Goal: Communication & Community: Answer question/provide support

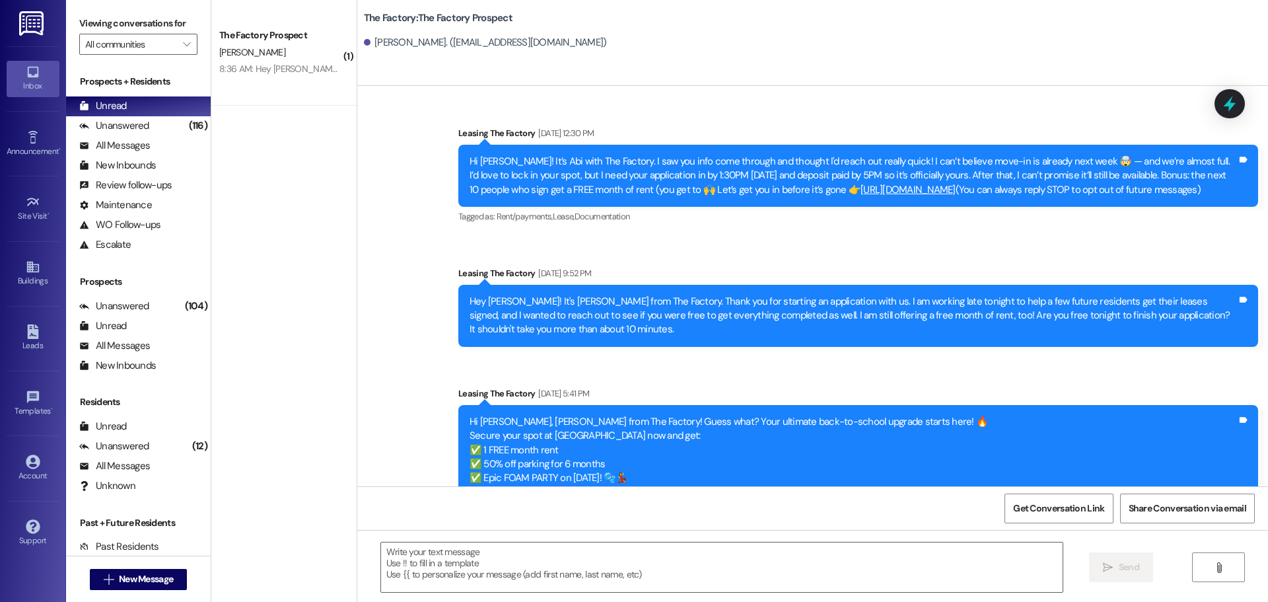
scroll to position [188, 0]
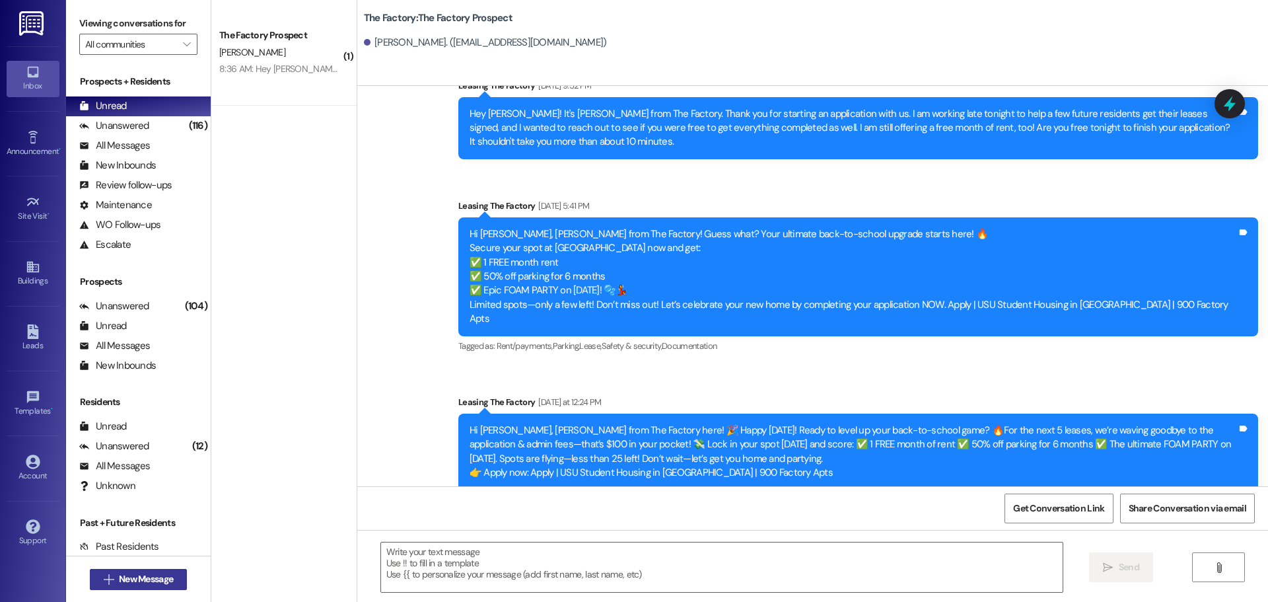
click at [157, 582] on span "New Message" at bounding box center [146, 579] width 54 height 14
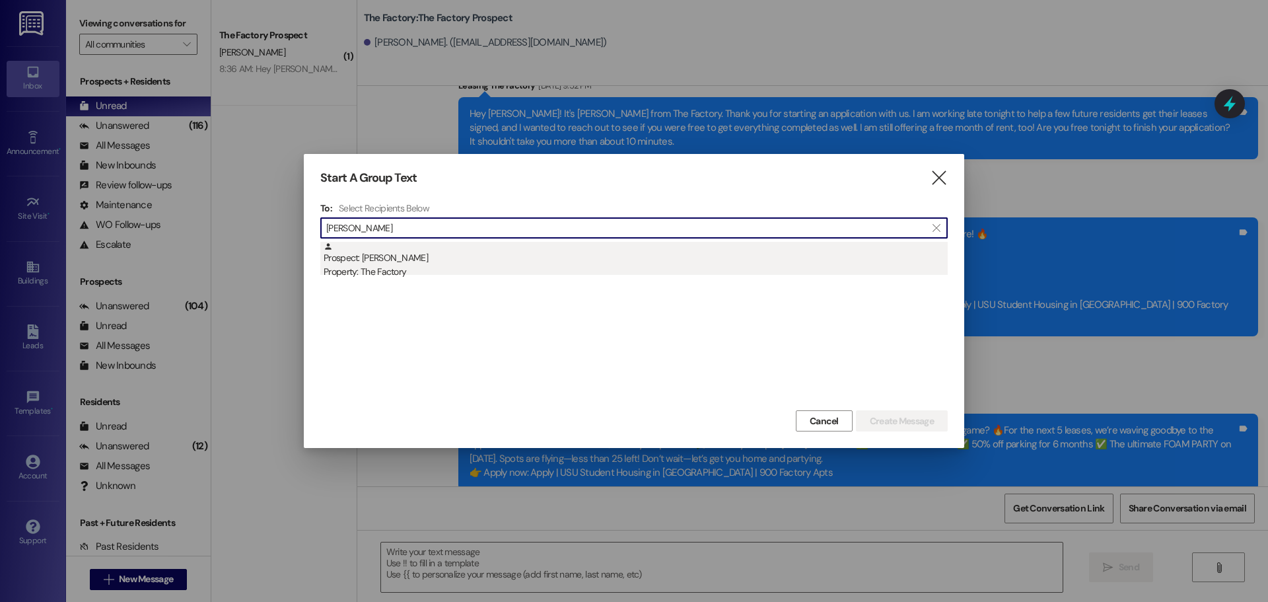
type input "julia knot"
click at [386, 266] on div "Property: The Factory" at bounding box center [636, 272] width 624 height 14
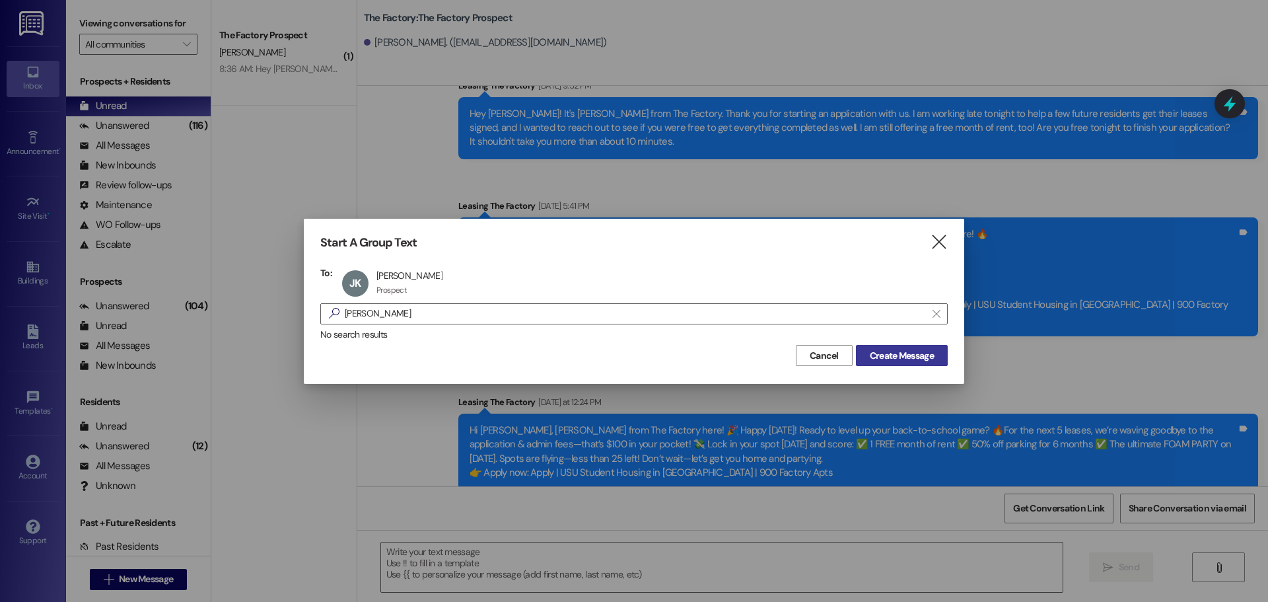
click at [901, 361] on span "Create Message" at bounding box center [902, 356] width 64 height 14
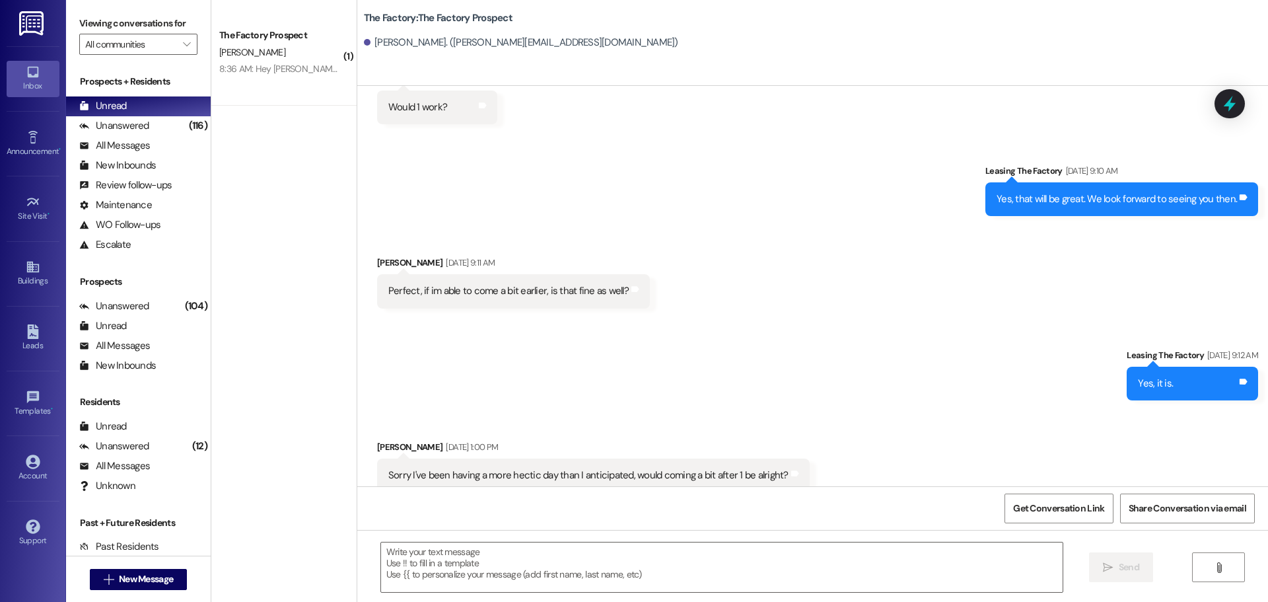
scroll to position [486, 0]
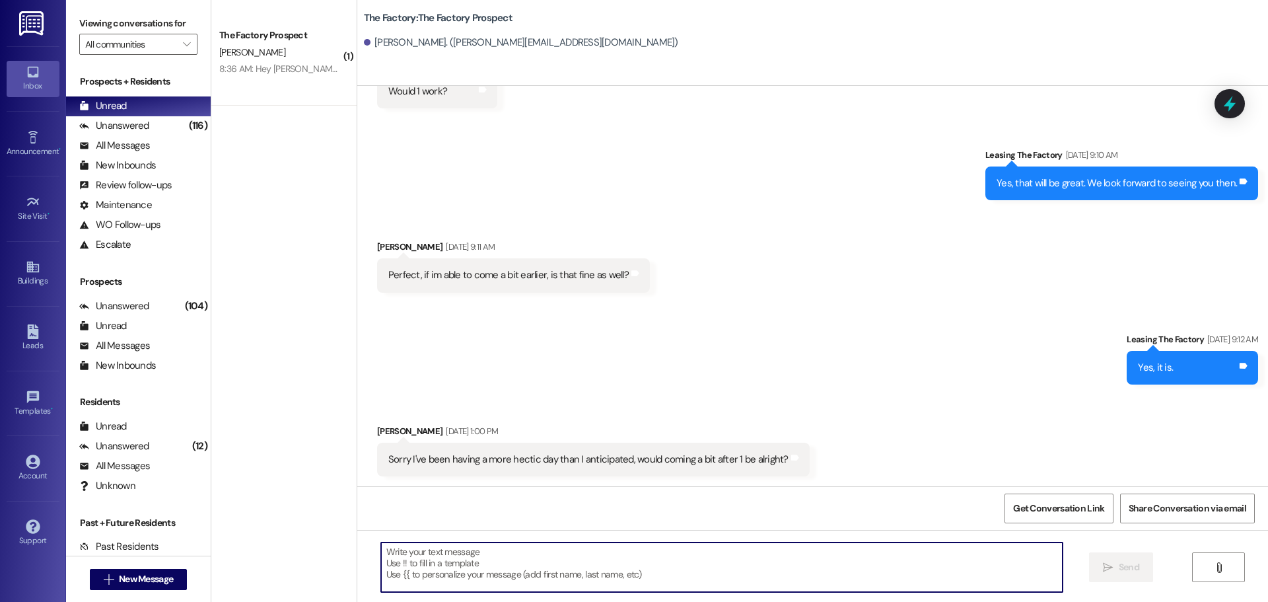
click at [386, 555] on textarea at bounding box center [722, 567] width 682 height 50
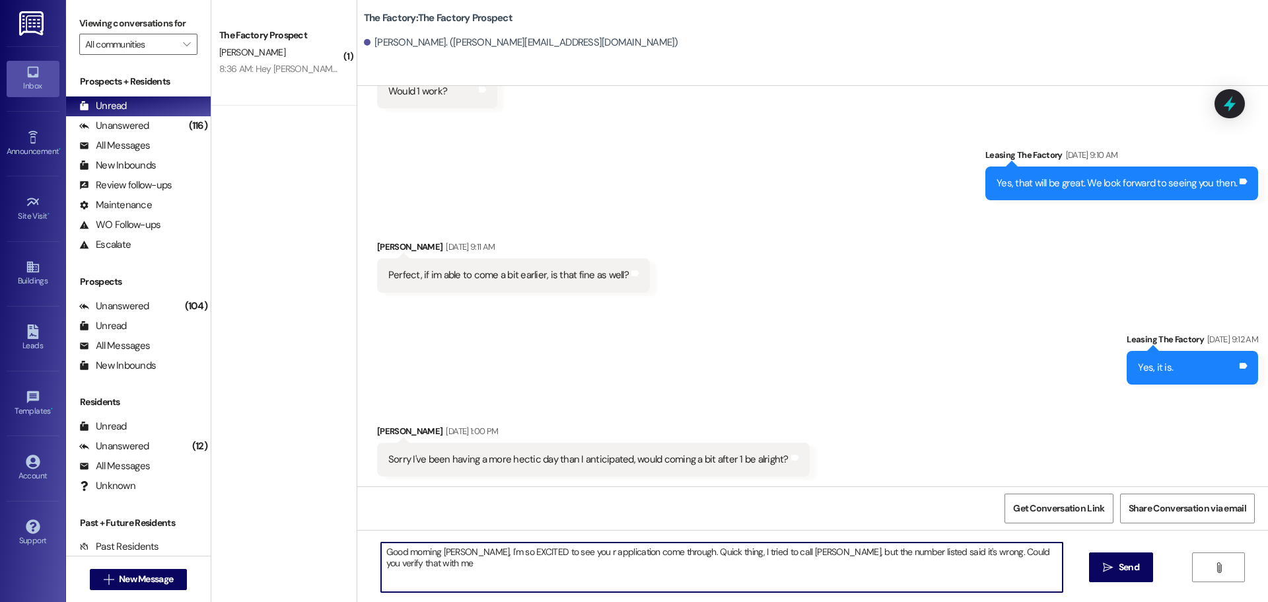
click at [1043, 554] on textarea "Good morning Julia, I'm so EXCITED to see you r application come through. Quick…" at bounding box center [722, 567] width 682 height 50
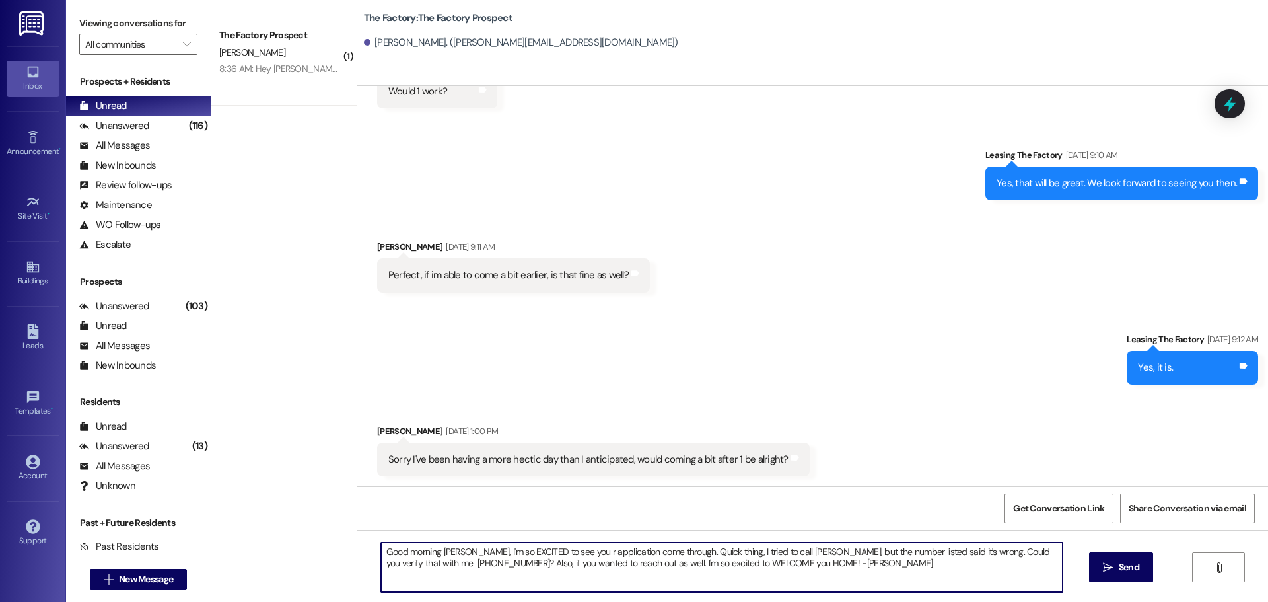
drag, startPoint x: 376, startPoint y: 550, endPoint x: 782, endPoint y: 570, distance: 406.8
click at [782, 570] on textarea "Good morning Julia, I'm so EXCITED to see you r application come through. Quick…" at bounding box center [722, 567] width 682 height 50
type textarea "Good morning Julia, I'm so EXCITED to see you r application come through. Quick…"
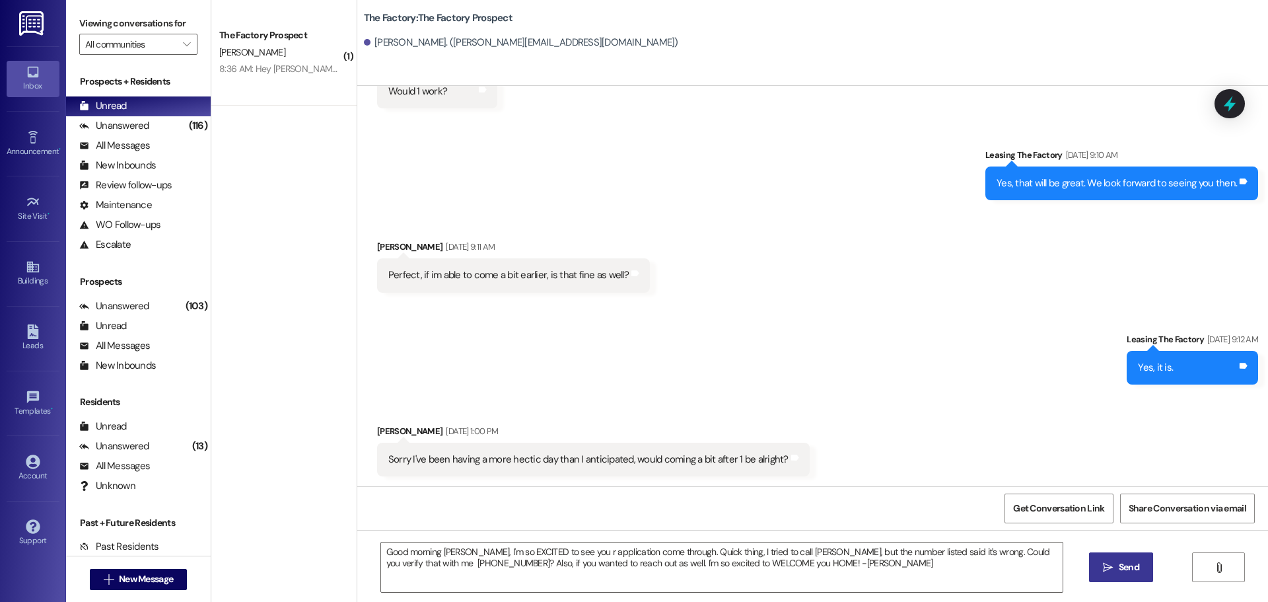
click at [1122, 569] on span "Send" at bounding box center [1129, 567] width 20 height 14
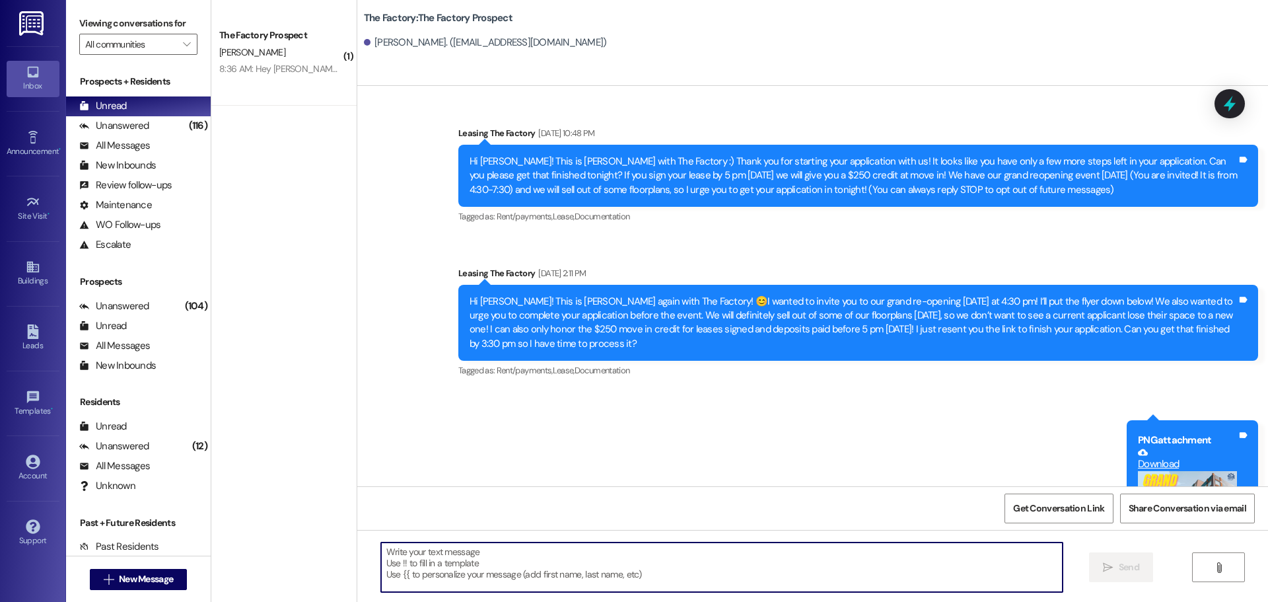
scroll to position [3642, 0]
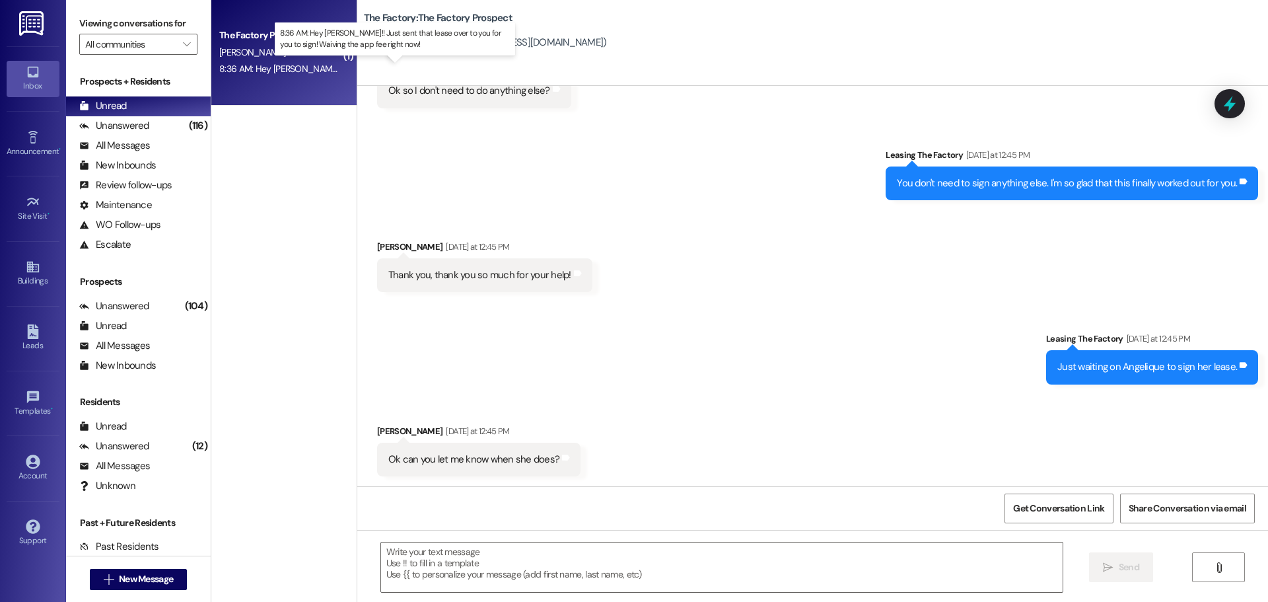
click at [264, 71] on div "8:36 AM: Hey [PERSON_NAME]!! Just sent that lease over to you for you to sign! …" at bounding box center [430, 69] width 423 height 12
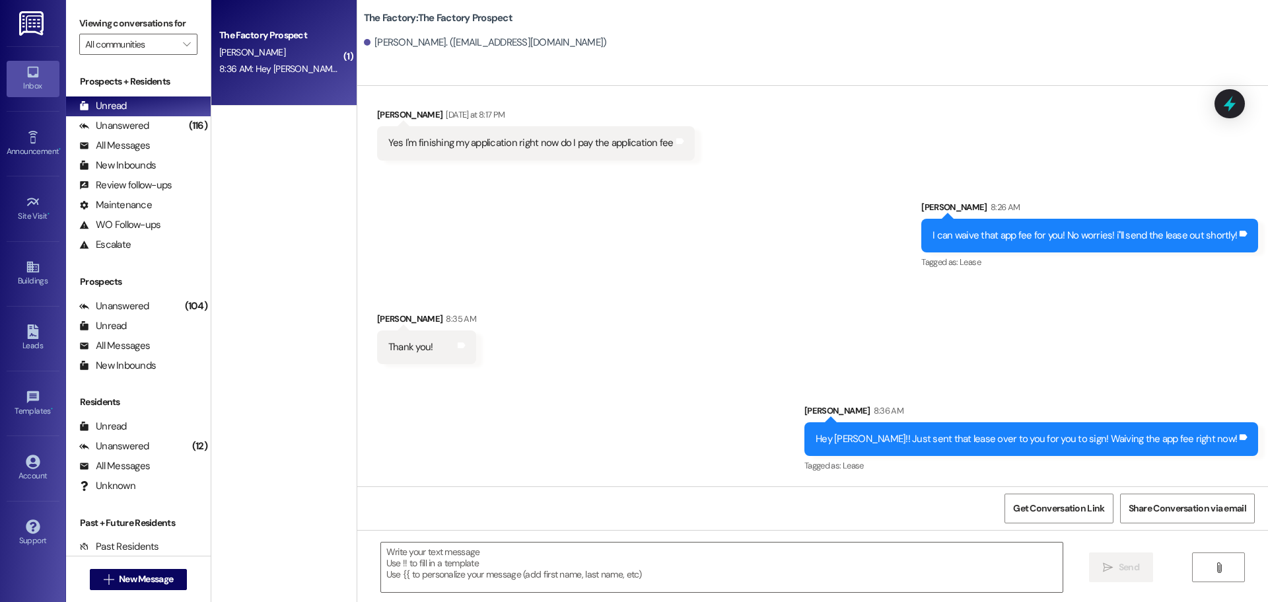
scroll to position [1183, 0]
